Goal: Transaction & Acquisition: Purchase product/service

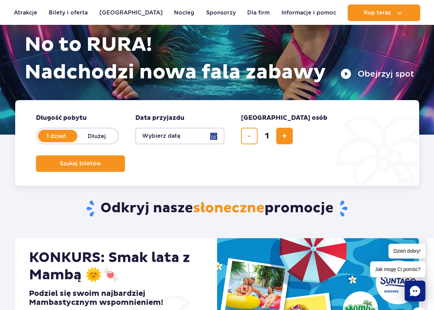
scroll to position [69, 0]
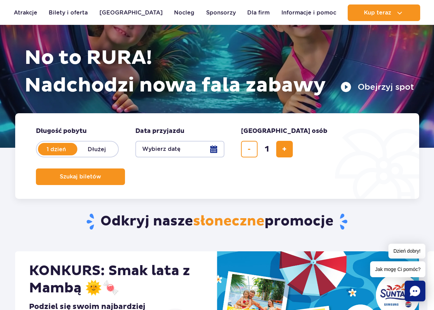
click at [63, 153] on label "1 dzień" at bounding box center [56, 149] width 39 height 15
click at [44, 155] on input "1 dzień" at bounding box center [41, 155] width 8 height 1
click at [214, 150] on button "Wybierz datę" at bounding box center [179, 149] width 89 height 17
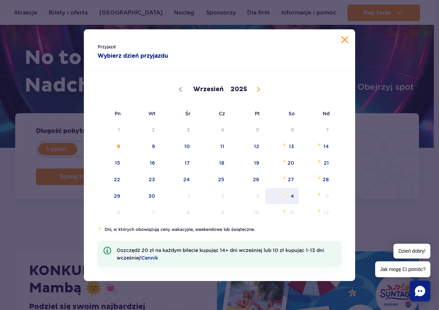
click at [292, 193] on span "4" at bounding box center [282, 196] width 35 height 16
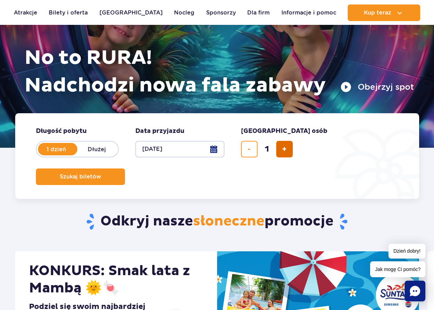
click at [284, 149] on span "dodaj bilet" at bounding box center [284, 149] width 4 height 0
type input "3"
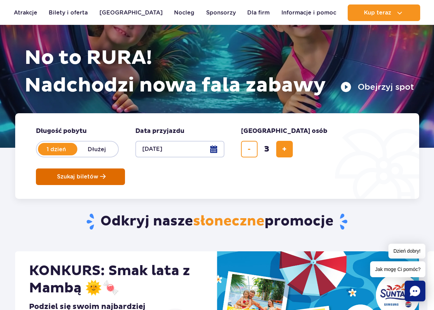
click at [98, 174] on span "Szukaj biletów" at bounding box center [77, 177] width 41 height 6
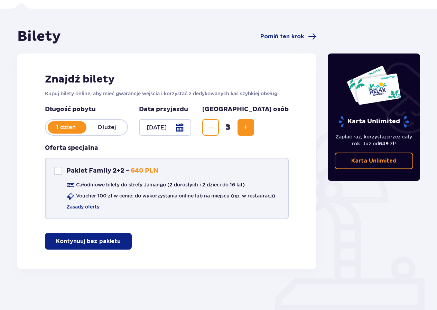
scroll to position [46, 0]
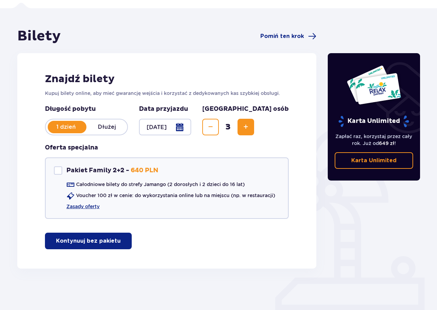
click at [93, 246] on button "Kontynuuj bez pakietu" at bounding box center [88, 241] width 87 height 17
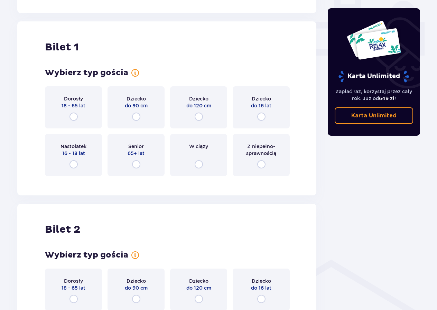
scroll to position [314, 0]
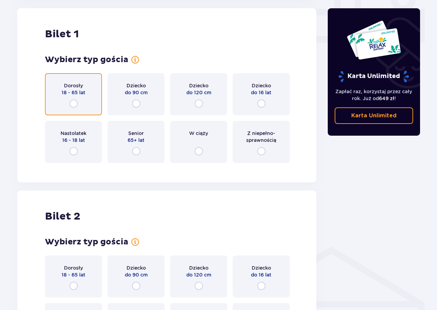
click at [74, 104] on input "radio" at bounding box center [73, 103] width 8 height 8
radio input "true"
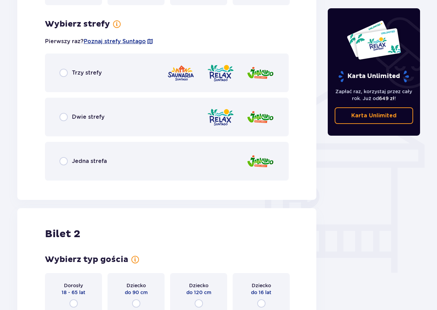
scroll to position [483, 0]
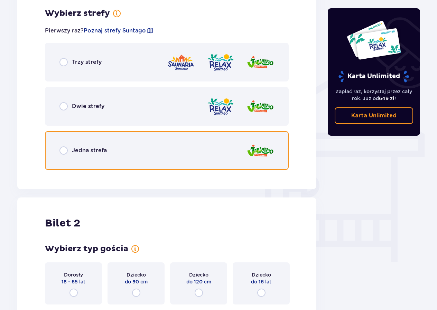
click at [67, 151] on input "radio" at bounding box center [63, 150] width 8 height 8
radio input "true"
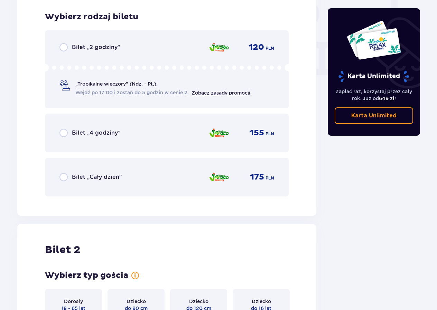
scroll to position [658, 0]
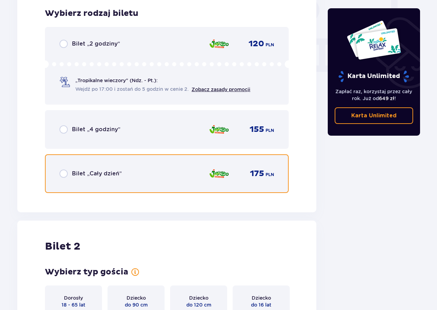
click at [62, 172] on input "radio" at bounding box center [63, 174] width 8 height 8
radio input "true"
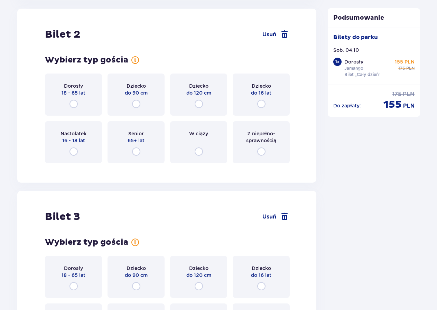
scroll to position [871, 0]
click at [75, 102] on input "radio" at bounding box center [73, 103] width 8 height 8
radio input "true"
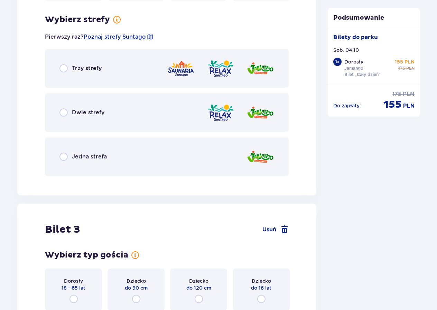
scroll to position [1039, 0]
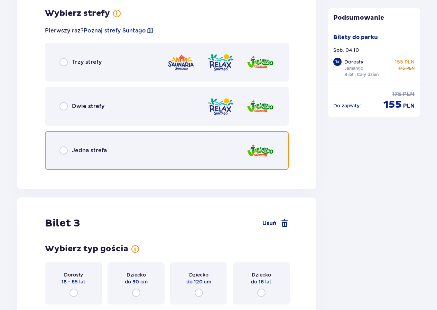
click at [62, 153] on input "radio" at bounding box center [63, 150] width 8 height 8
radio input "true"
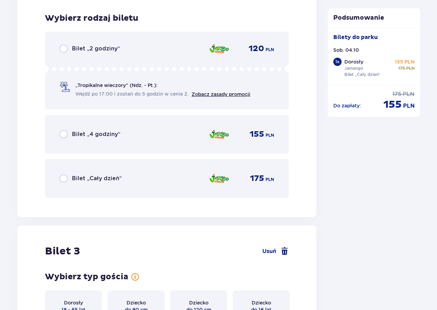
scroll to position [1215, 0]
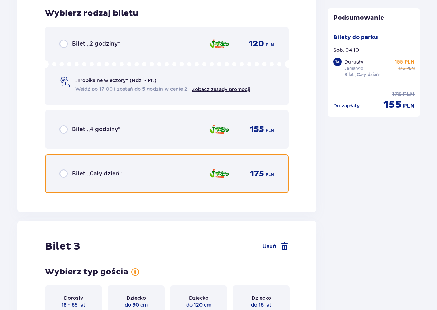
click at [62, 172] on input "radio" at bounding box center [63, 174] width 8 height 8
radio input "true"
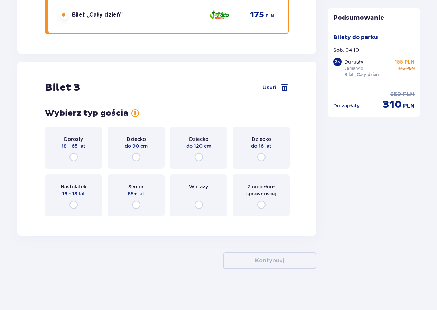
scroll to position [1374, 0]
click at [261, 155] on input "radio" at bounding box center [261, 157] width 8 height 8
radio input "true"
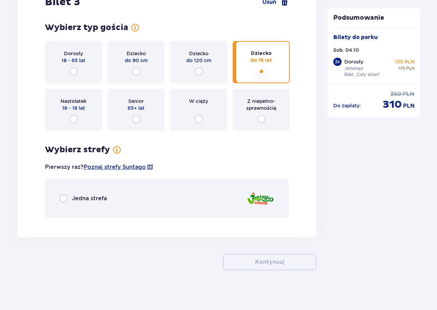
scroll to position [1461, 0]
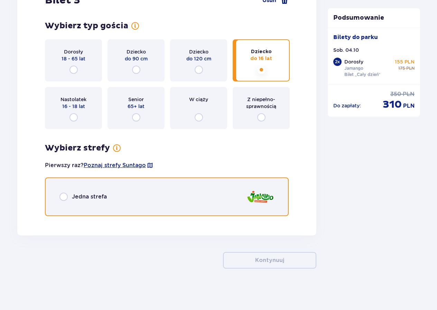
click at [62, 196] on input "radio" at bounding box center [63, 197] width 8 height 8
radio input "true"
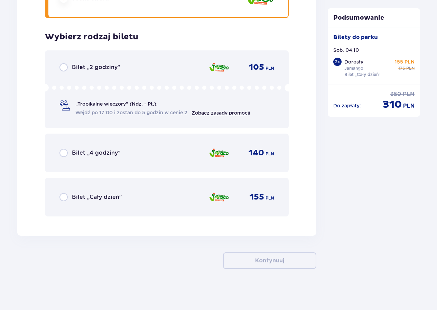
scroll to position [1660, 0]
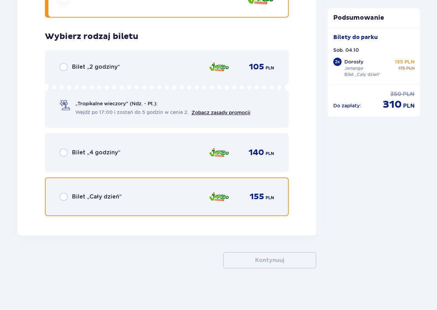
click at [65, 195] on input "radio" at bounding box center [63, 197] width 8 height 8
radio input "true"
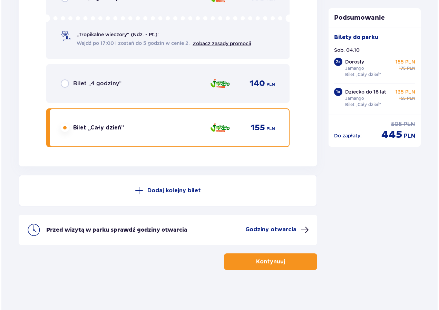
scroll to position [1730, 0]
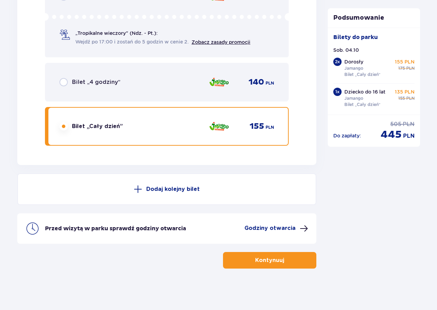
click at [271, 228] on p "Godziny otwarcia" at bounding box center [269, 229] width 51 height 8
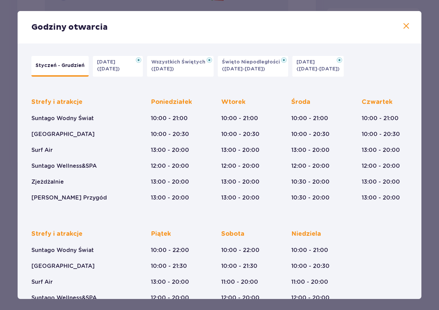
click at [402, 28] on span at bounding box center [406, 26] width 8 height 8
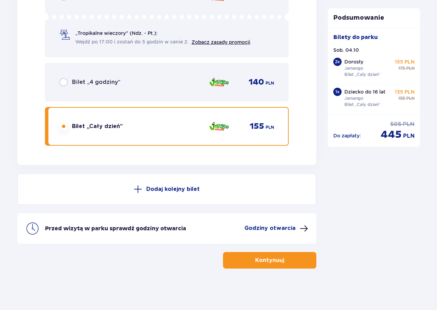
click at [290, 264] on button "Kontynuuj" at bounding box center [269, 260] width 93 height 17
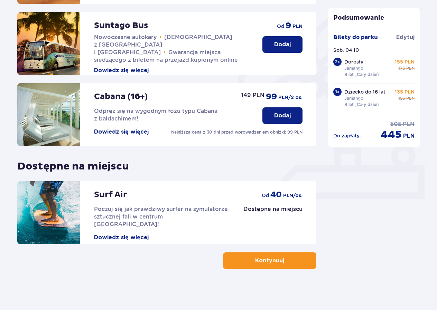
scroll to position [158, 0]
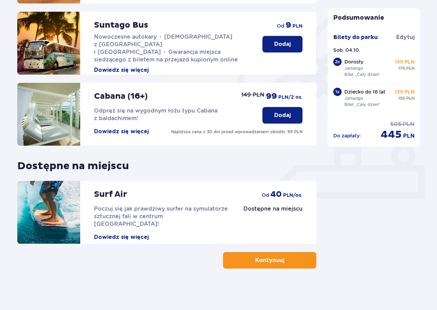
click at [290, 264] on button "Kontynuuj" at bounding box center [269, 260] width 93 height 17
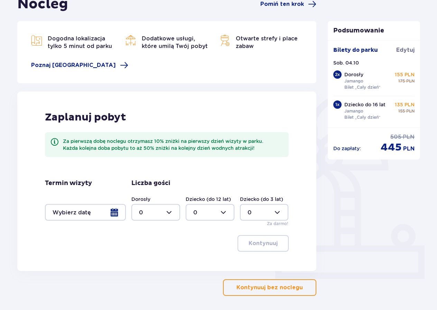
scroll to position [104, 0]
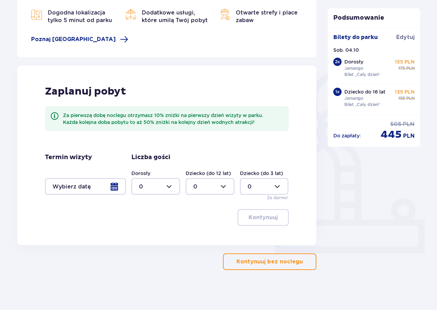
click at [118, 187] on div at bounding box center [85, 186] width 81 height 17
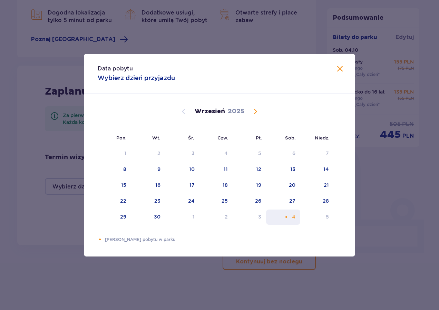
click at [285, 219] on div "4" at bounding box center [283, 217] width 34 height 15
click at [386, 228] on div "Data pobytu Wybierz dzień przyjazdu Pon. Wt. Śr. Czw. Pt. Sob. Niedz. Sierpień …" at bounding box center [219, 155] width 439 height 310
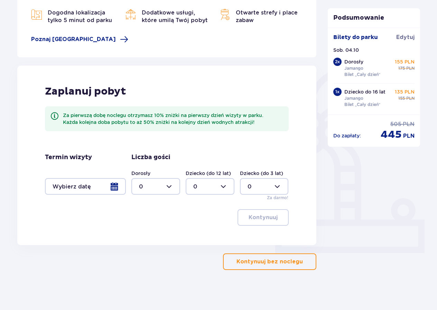
click at [170, 187] on div at bounding box center [155, 186] width 49 height 17
click at [140, 250] on p "3" at bounding box center [140, 251] width 3 height 8
type input "3"
click at [225, 187] on div at bounding box center [209, 186] width 49 height 17
click at [194, 223] on p "1" at bounding box center [194, 222] width 2 height 8
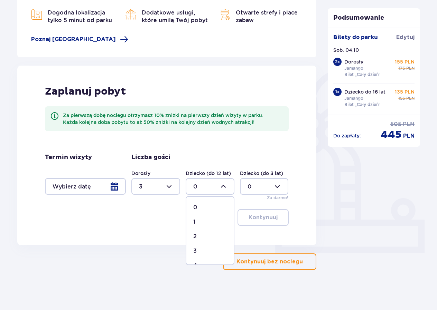
type input "1"
click at [259, 258] on button "Kontynuuj bez noclegu" at bounding box center [269, 262] width 93 height 17
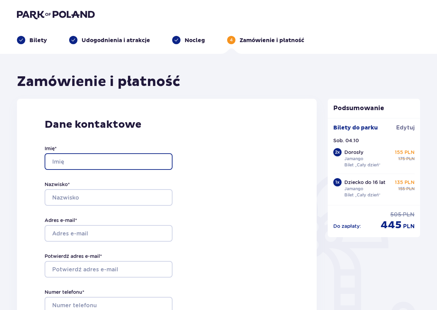
click at [98, 160] on input "Imię *" at bounding box center [109, 161] width 128 height 17
type input "IGA"
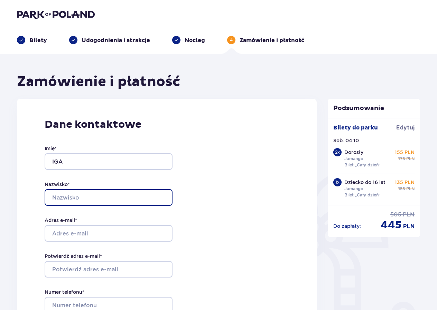
type input "PRACOWITA"
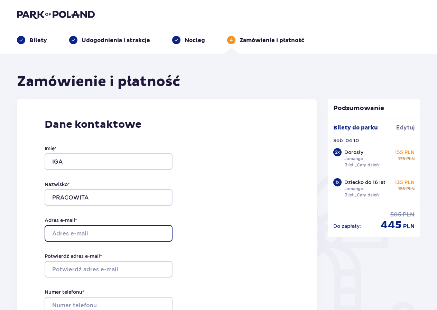
type input "[EMAIL_ADDRESS][DOMAIN_NAME]"
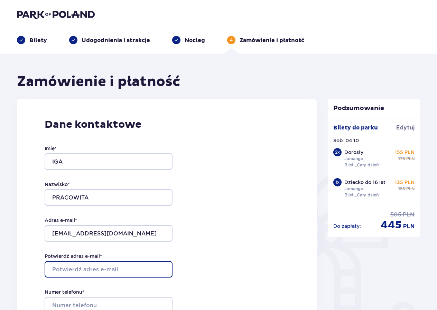
type input "[EMAIL_ADDRESS][DOMAIN_NAME]"
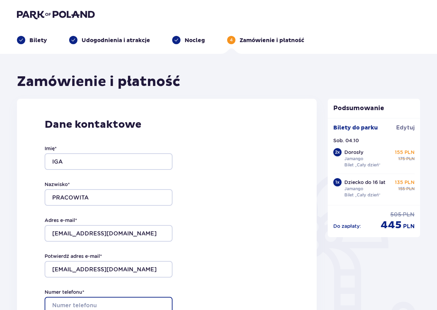
type input "509343327"
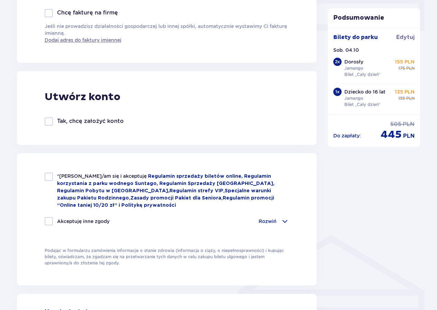
scroll to position [345, 0]
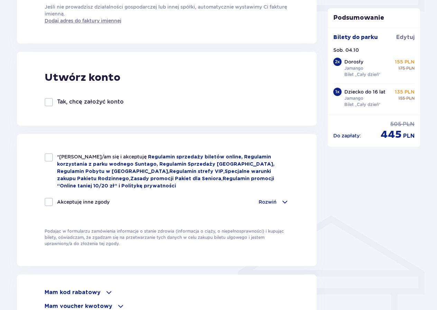
click at [47, 158] on div at bounding box center [49, 157] width 8 height 8
checkbox input "true"
click at [50, 200] on div at bounding box center [49, 202] width 8 height 8
checkbox input "true"
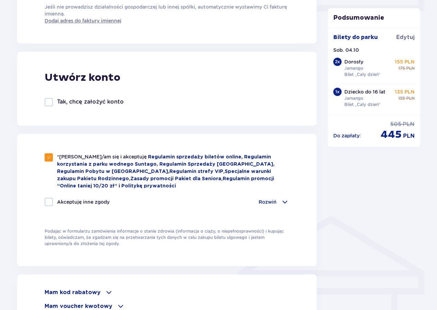
checkbox input "true"
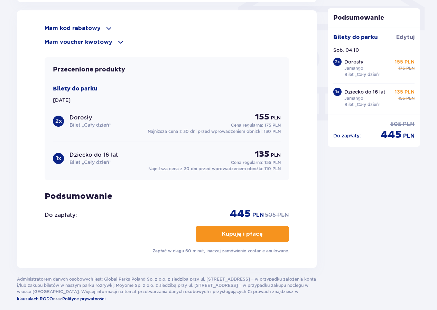
scroll to position [622, 0]
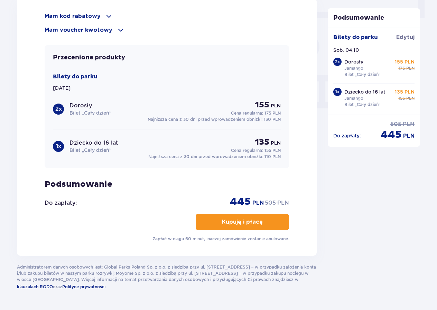
click at [229, 214] on button "Kupuję i płacę" at bounding box center [241, 222] width 93 height 17
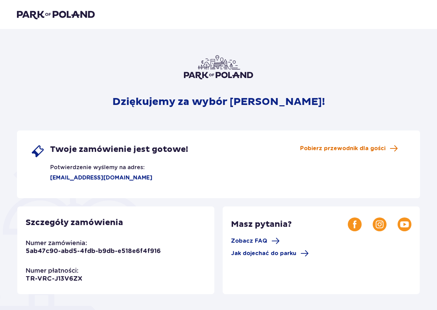
click at [334, 148] on span "Pobierz przewodnik dla gości" at bounding box center [342, 149] width 85 height 8
